Goal: Use online tool/utility: Utilize a website feature to perform a specific function

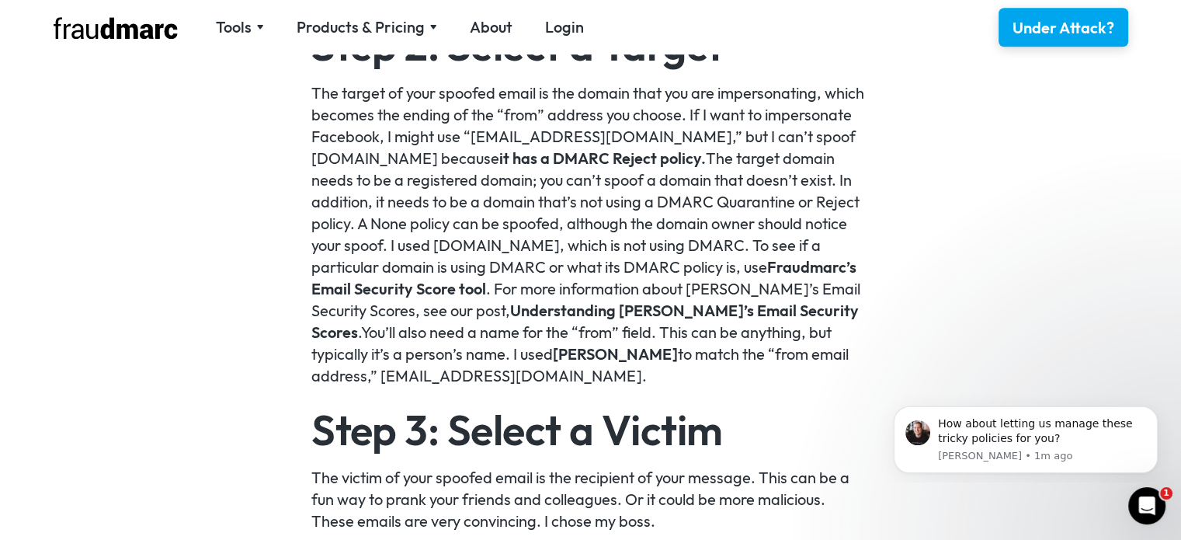
scroll to position [1479, 0]
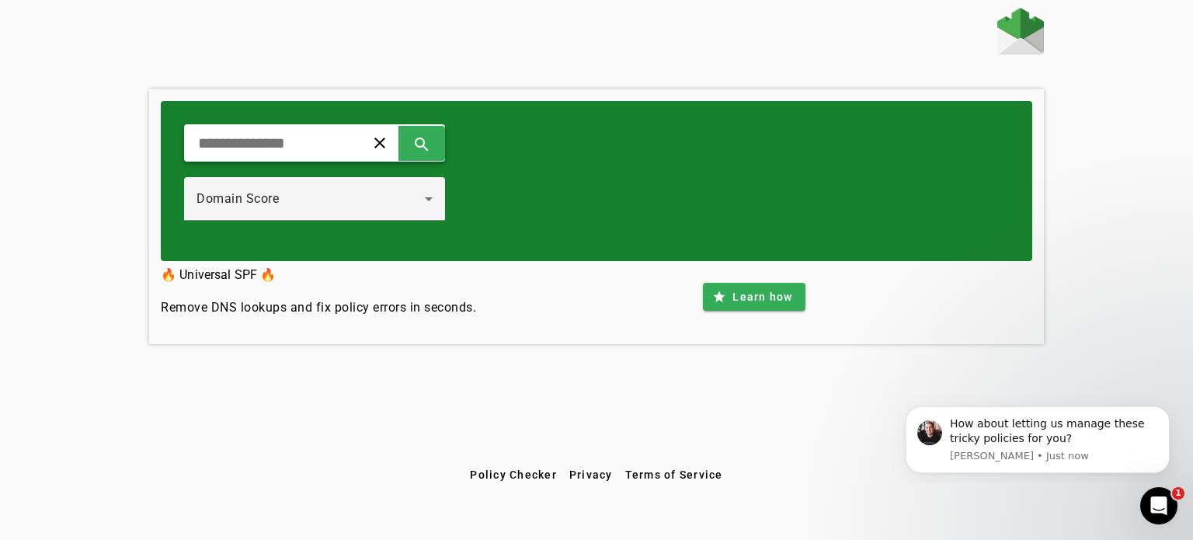
click at [304, 144] on input "text" at bounding box center [268, 143] width 144 height 19
type input "**********"
click at [440, 139] on span at bounding box center [421, 142] width 37 height 37
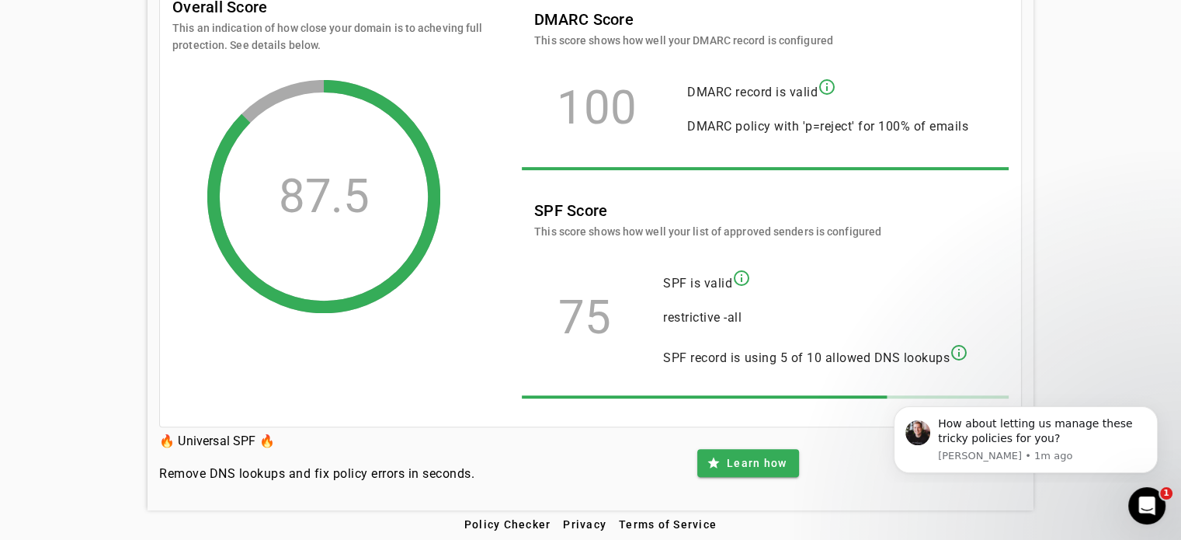
scroll to position [328, 0]
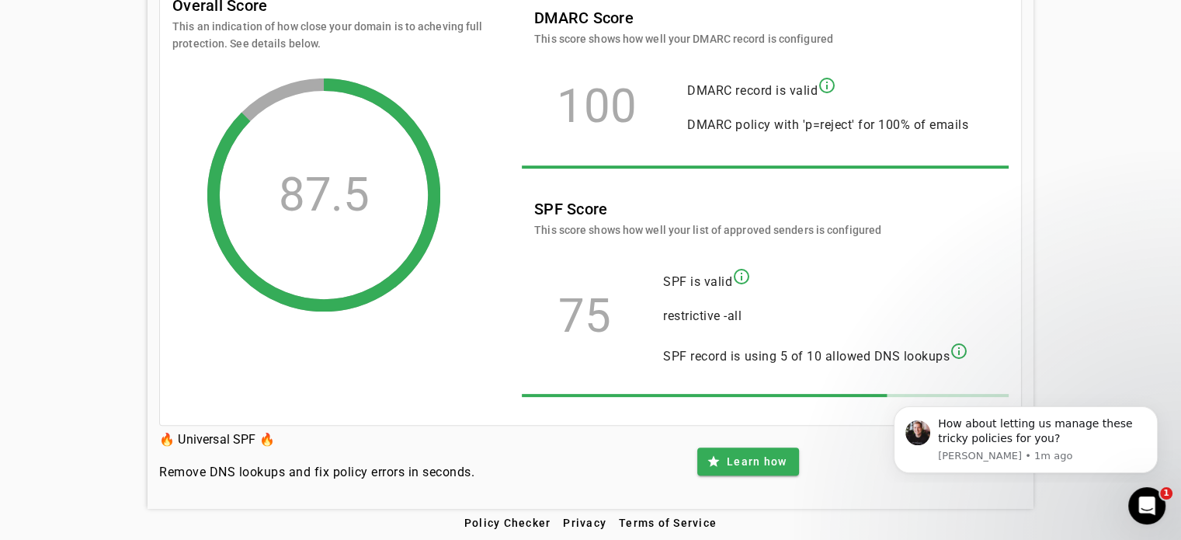
click at [829, 85] on mat-icon "info_outline" at bounding box center [827, 85] width 19 height 19
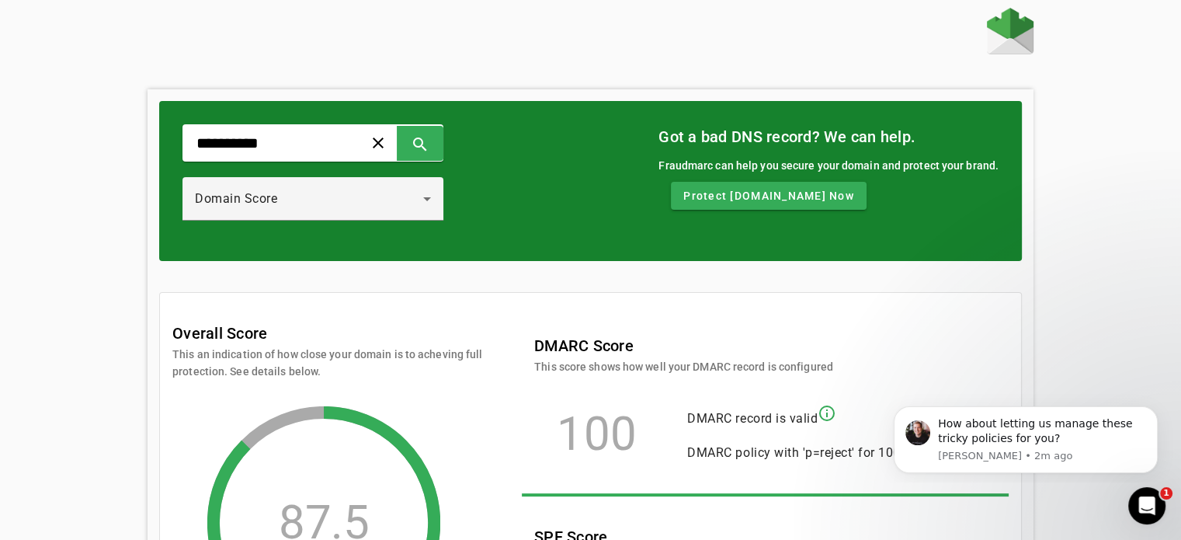
scroll to position [2, 0]
